Goal: Task Accomplishment & Management: Complete application form

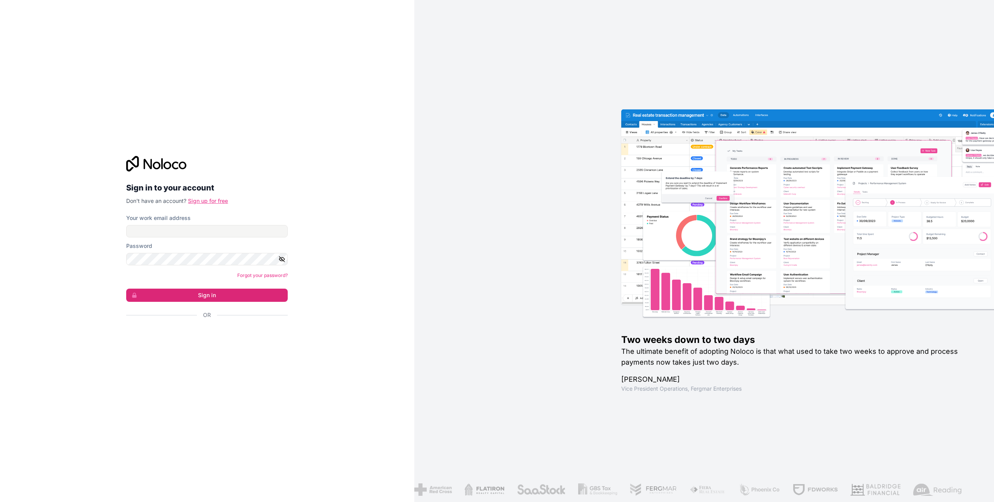
click at [218, 198] on link "Sign up for free" at bounding box center [208, 201] width 40 height 7
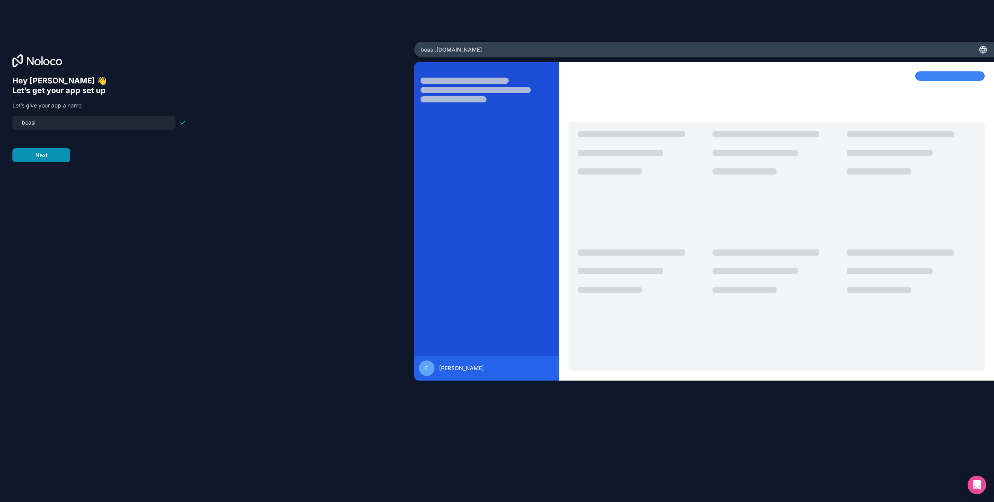
click at [34, 159] on button "Next" at bounding box center [41, 155] width 58 height 14
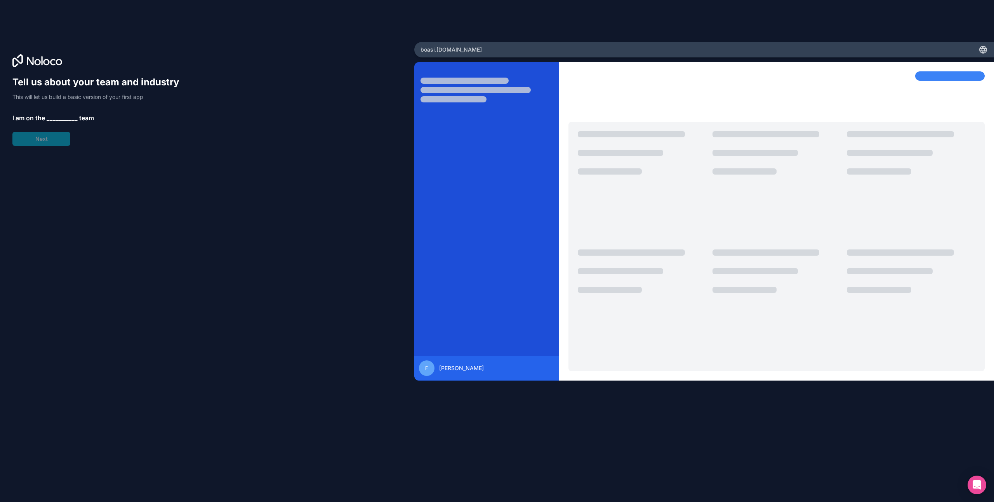
click at [68, 120] on span "__________" at bounding box center [62, 117] width 31 height 9
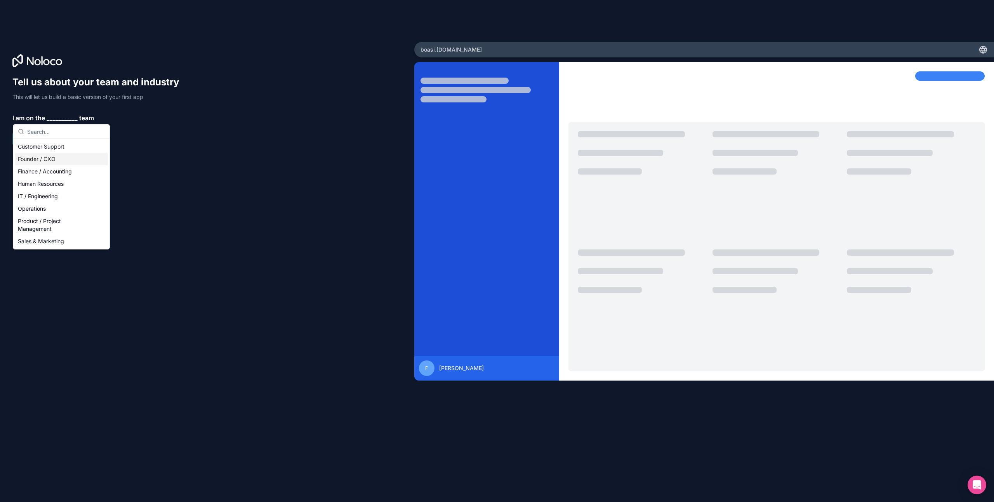
click at [60, 160] on div "Founder / CXO" at bounding box center [61, 159] width 93 height 12
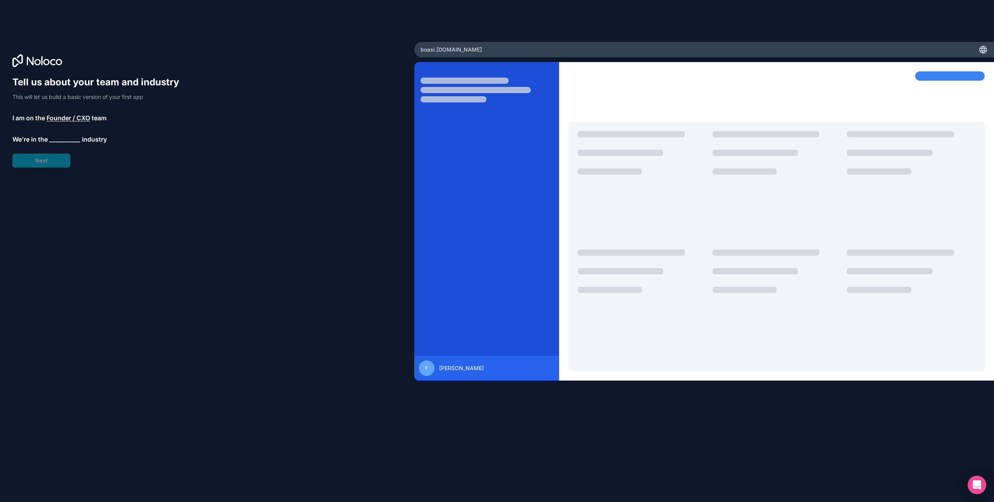
click at [59, 154] on div "Tell us about your team and industry This will let us build a basic version of …" at bounding box center [99, 122] width 174 height 92
click at [63, 142] on span "__________" at bounding box center [64, 139] width 31 height 9
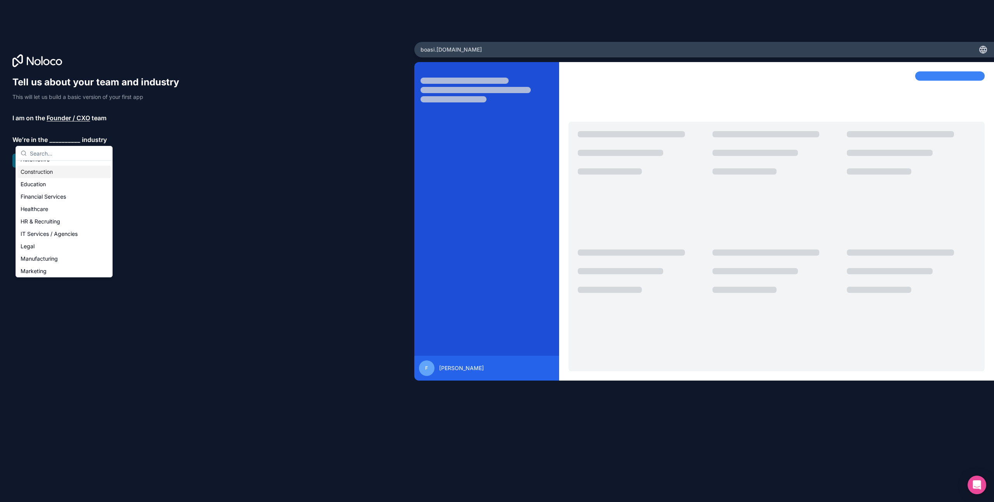
scroll to position [32, 0]
drag, startPoint x: 61, startPoint y: 220, endPoint x: 60, endPoint y: 216, distance: 3.9
click at [61, 220] on div "IT Services / Agencies" at bounding box center [63, 223] width 93 height 12
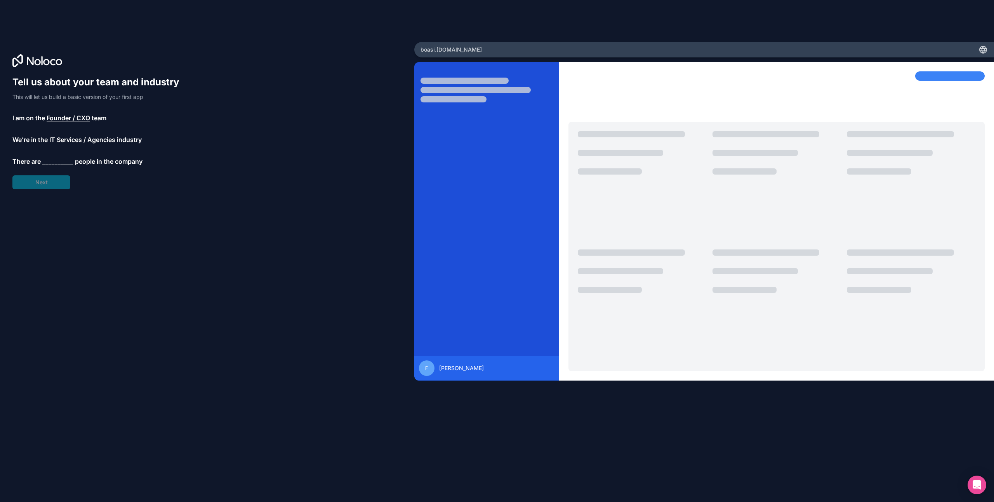
click at [47, 182] on div "Tell us about your team and industry This will let us build a basic version of …" at bounding box center [99, 132] width 174 height 113
click at [54, 158] on span "__________" at bounding box center [57, 161] width 31 height 9
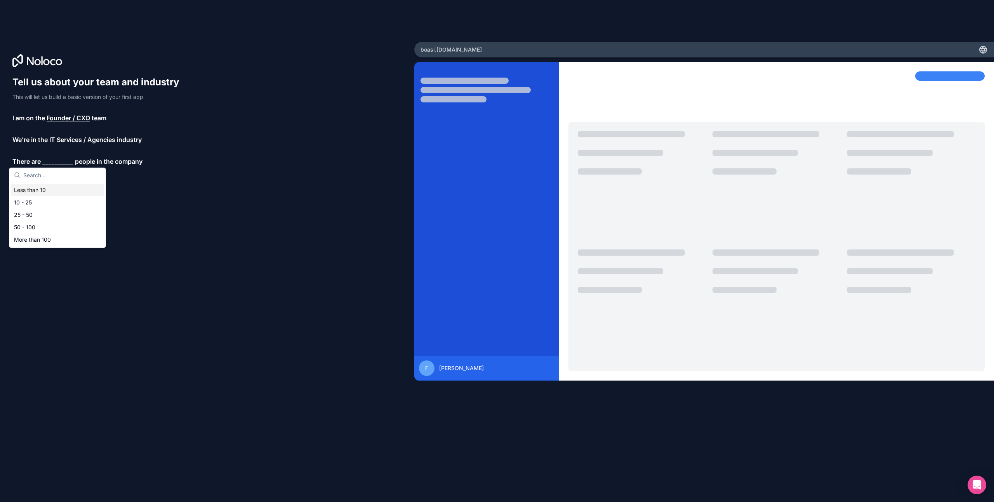
click at [54, 187] on div "Less than 10" at bounding box center [57, 190] width 93 height 12
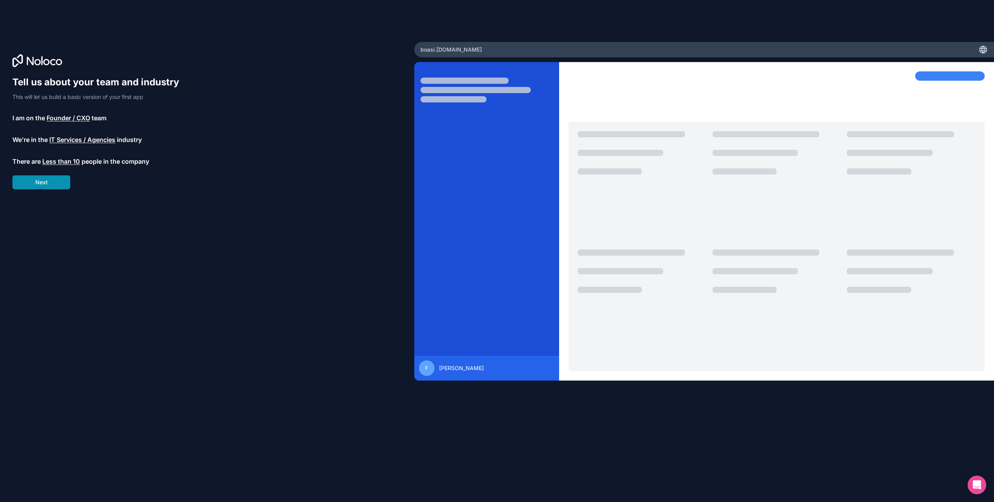
click at [54, 184] on button "Next" at bounding box center [41, 182] width 58 height 14
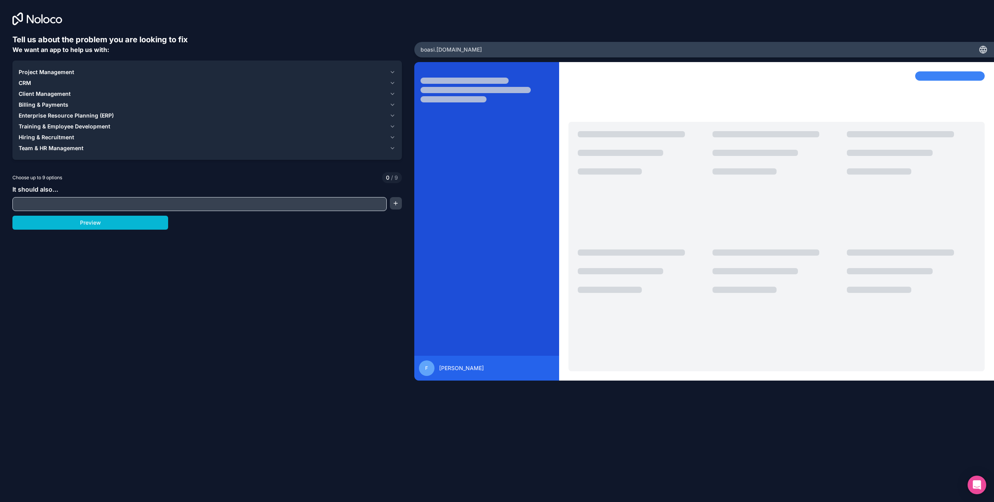
click at [60, 213] on div "Tell us about the problem you are looking to fix We want an app to help us with…" at bounding box center [206, 220] width 389 height 372
click at [75, 75] on div "Project Management" at bounding box center [203, 72] width 368 height 8
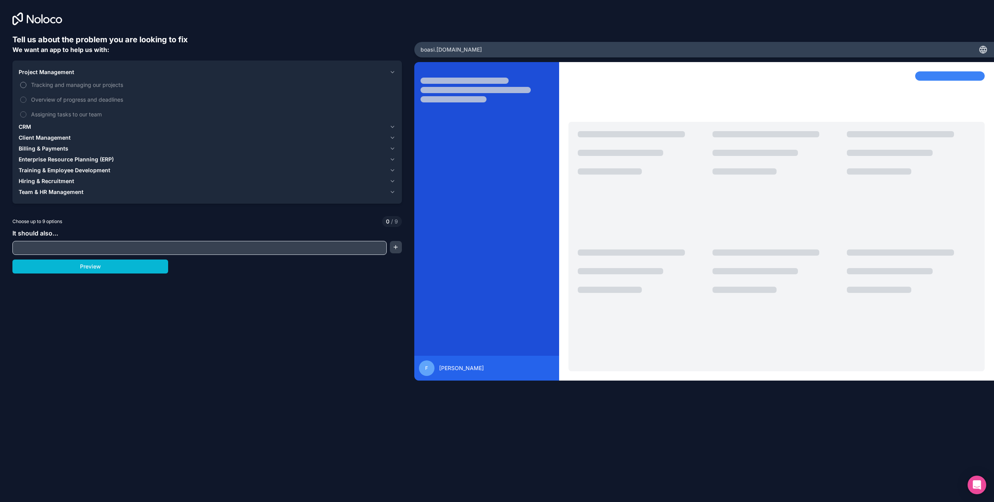
click at [72, 85] on span "Tracking and managing our projects" at bounding box center [212, 85] width 363 height 8
click at [26, 85] on button "Tracking and managing our projects" at bounding box center [23, 85] width 6 height 6
click at [73, 104] on label "Overview of progress and deadlines" at bounding box center [207, 99] width 377 height 14
click at [26, 103] on button "Overview of progress and deadlines" at bounding box center [23, 100] width 6 height 6
click at [72, 111] on span "Assigning tasks to our team" at bounding box center [212, 114] width 363 height 8
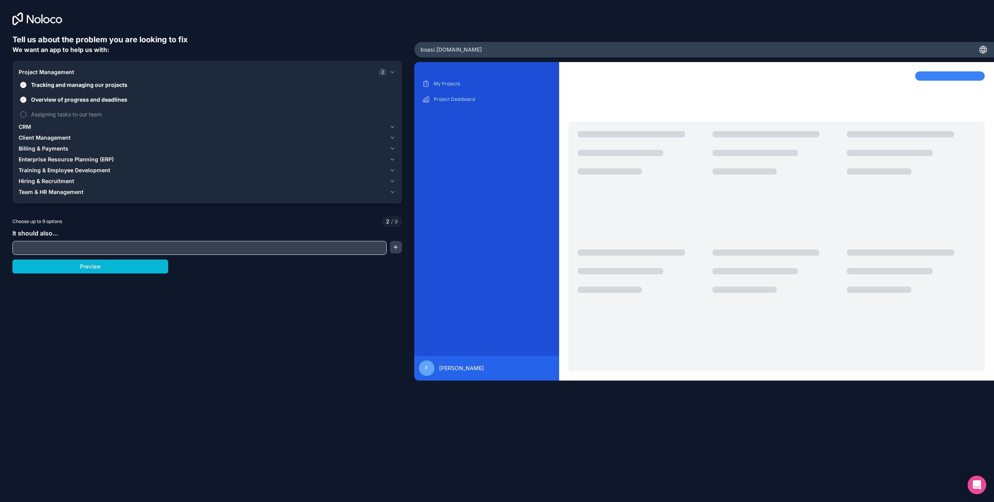
click at [26, 111] on button "Assigning tasks to our team" at bounding box center [23, 114] width 6 height 6
click at [90, 247] on input "text" at bounding box center [199, 248] width 370 height 11
click at [94, 272] on button "Preview" at bounding box center [90, 267] width 156 height 14
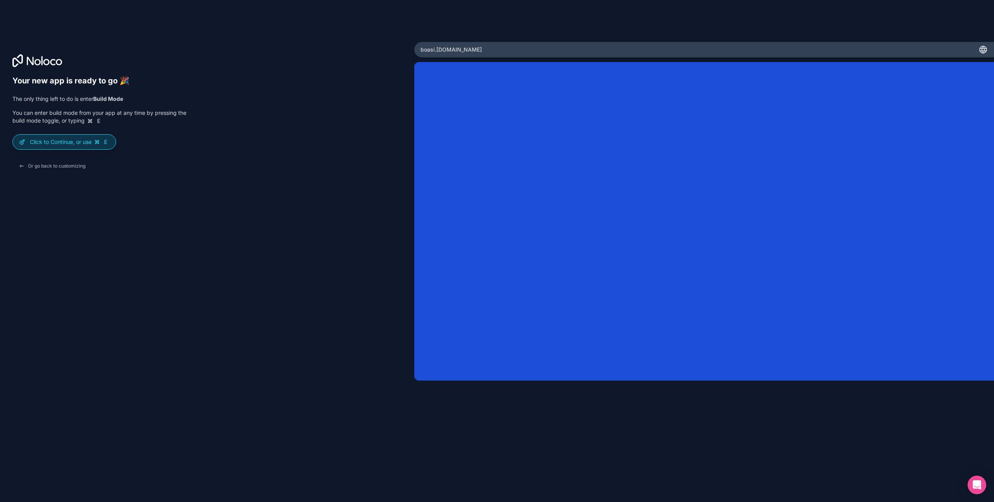
click at [70, 141] on p "Click to Continue, or use E" at bounding box center [70, 142] width 80 height 8
